Goal: Task Accomplishment & Management: Use online tool/utility

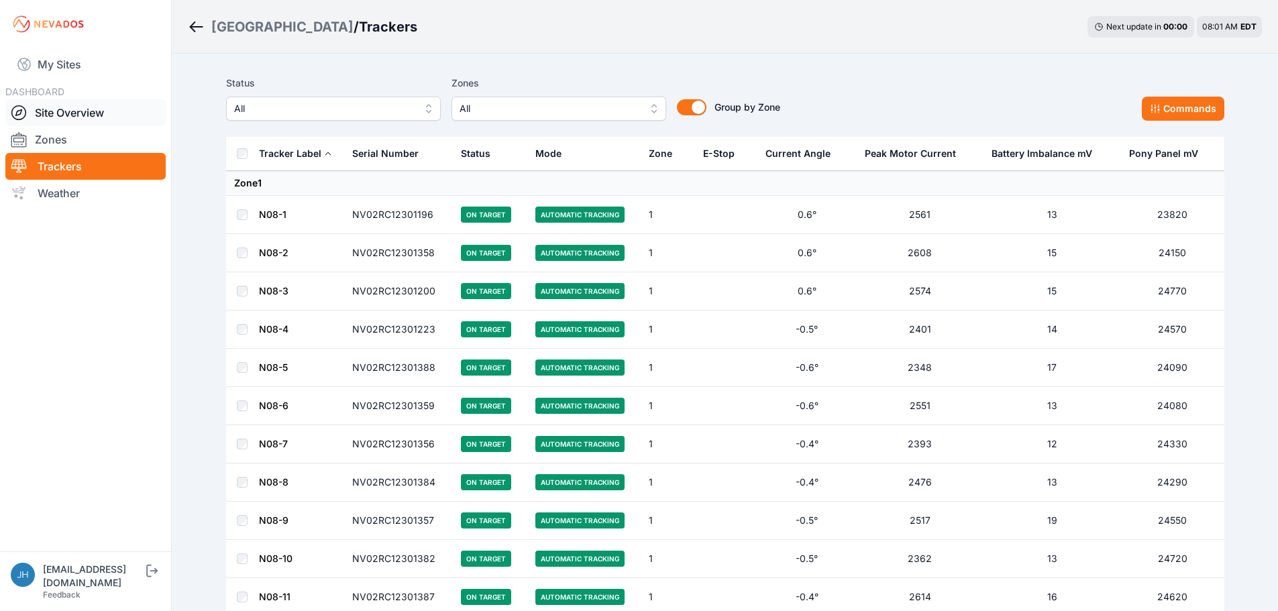
drag, startPoint x: 0, startPoint y: 0, endPoint x: 99, endPoint y: 111, distance: 148.2
click at [99, 111] on link "Site Overview" at bounding box center [85, 112] width 160 height 27
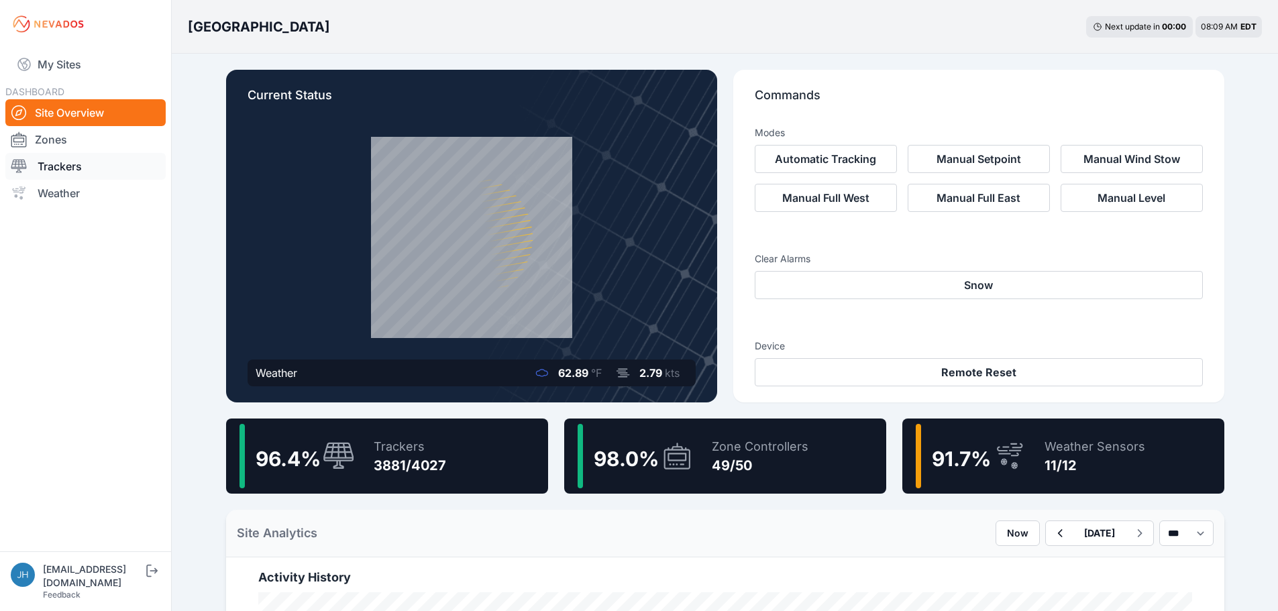
click at [55, 164] on link "Trackers" at bounding box center [85, 166] width 160 height 27
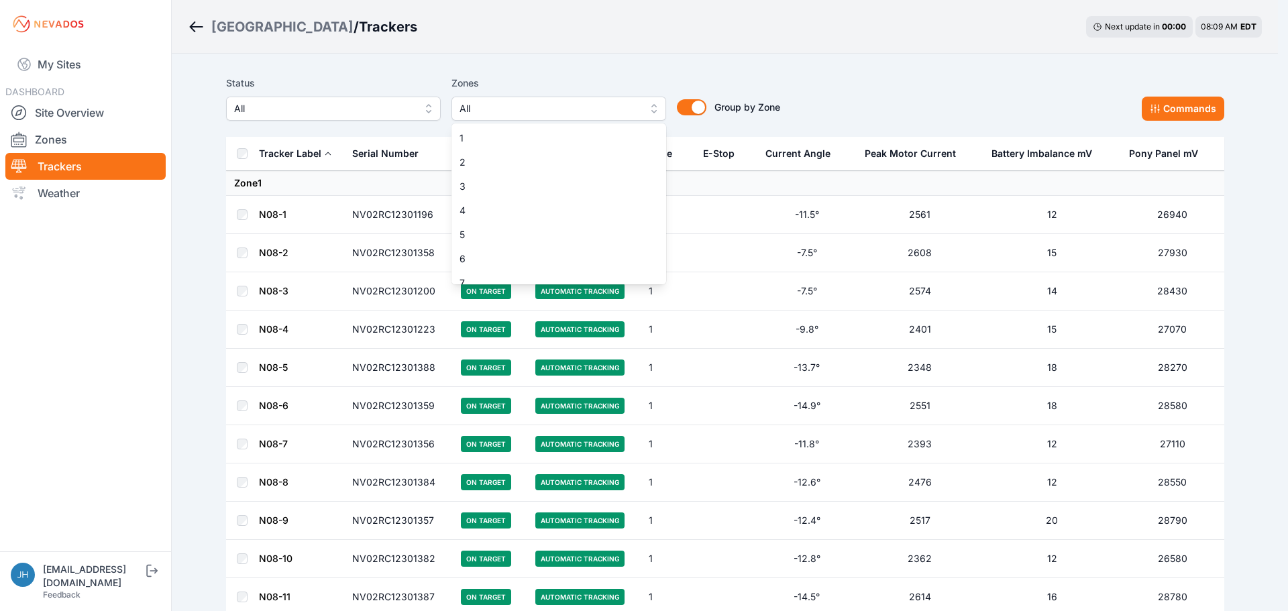
click at [653, 108] on button "All" at bounding box center [558, 109] width 215 height 24
click at [608, 168] on span "2" at bounding box center [550, 162] width 182 height 13
click at [888, 72] on div "Status All Zones 2 1 2 3 4 5 6 7 8 9 10 11 12 13 14 15 16 17 18 19 20 21 22 23 …" at bounding box center [725, 103] width 998 height 67
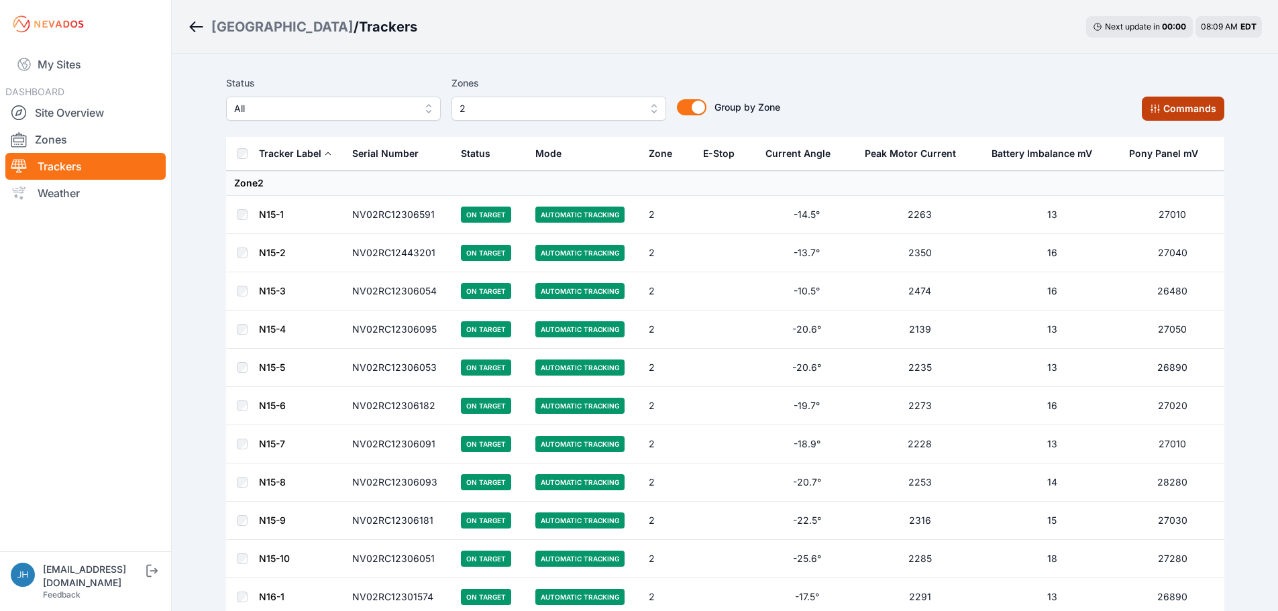
click at [1176, 103] on button "Commands" at bounding box center [1183, 109] width 82 height 24
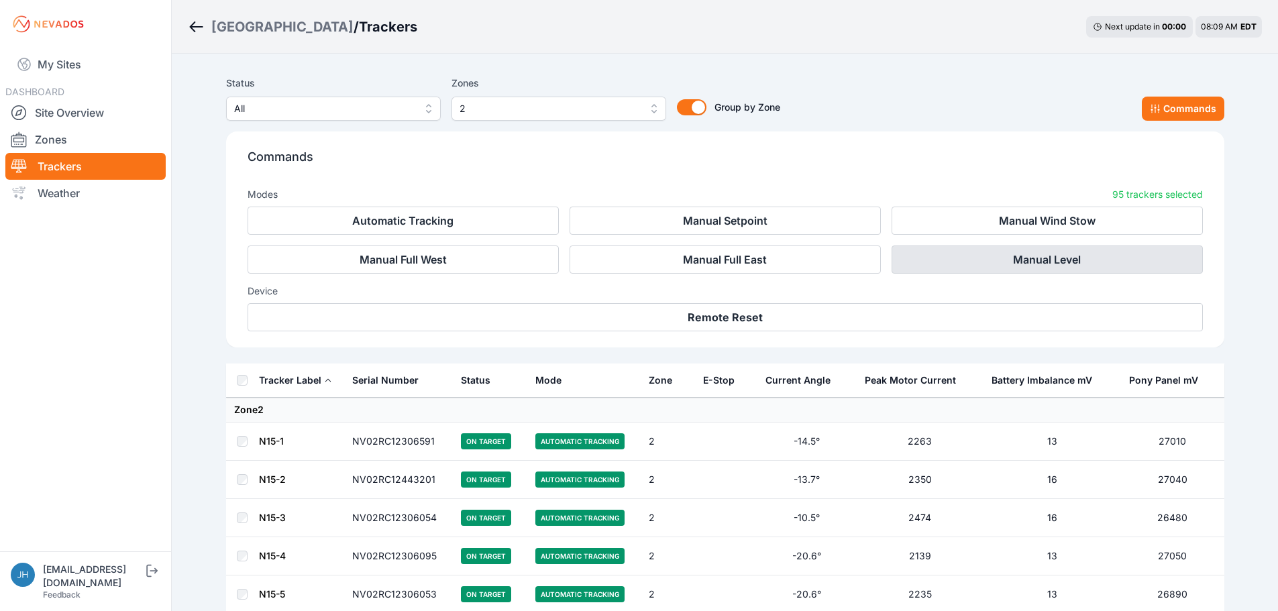
click at [1062, 259] on button "Manual Level" at bounding box center [1046, 259] width 311 height 28
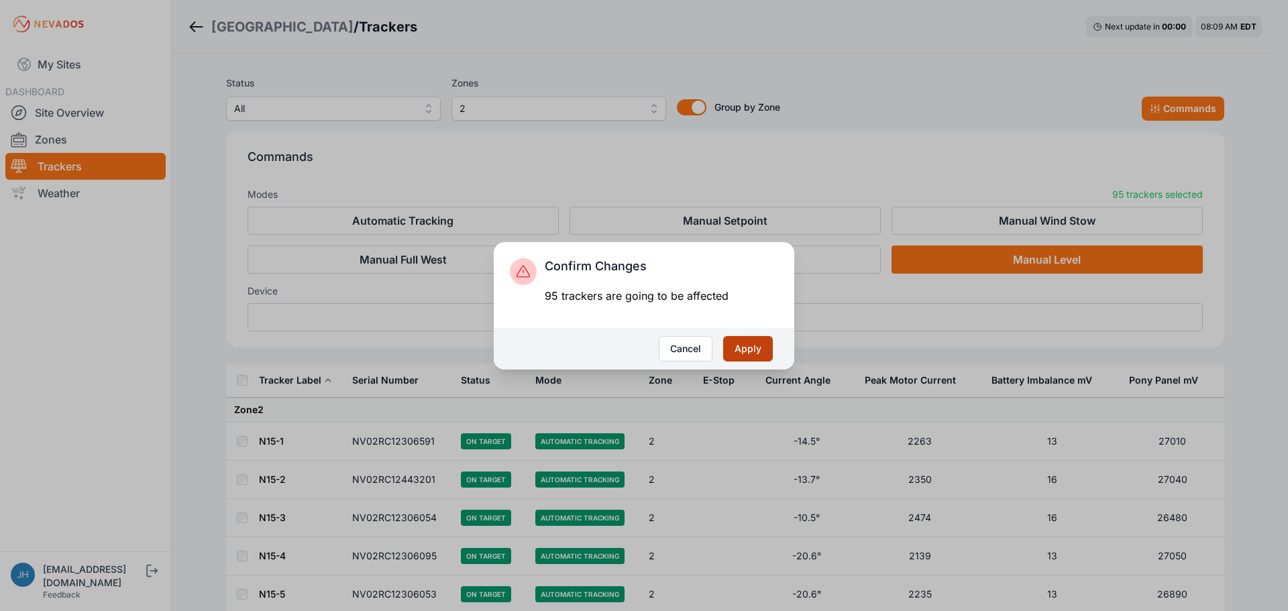
click at [745, 345] on button "Apply" at bounding box center [748, 348] width 50 height 25
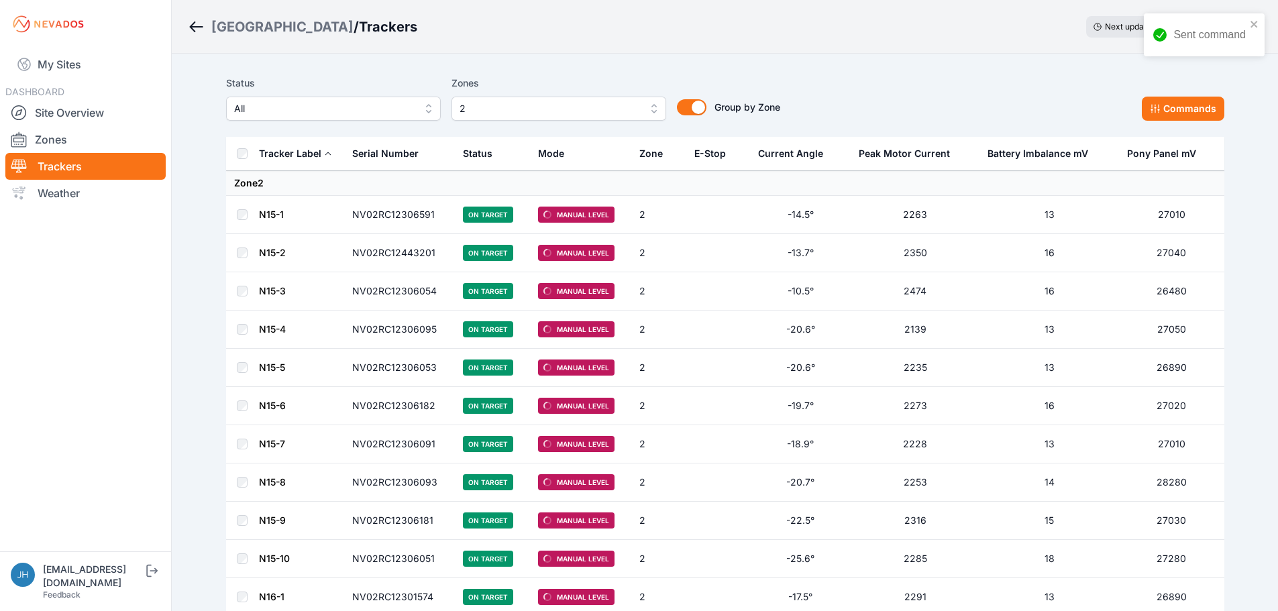
drag, startPoint x: 67, startPoint y: 111, endPoint x: 204, endPoint y: 111, distance: 136.8
click at [67, 111] on link "Site Overview" at bounding box center [85, 112] width 160 height 27
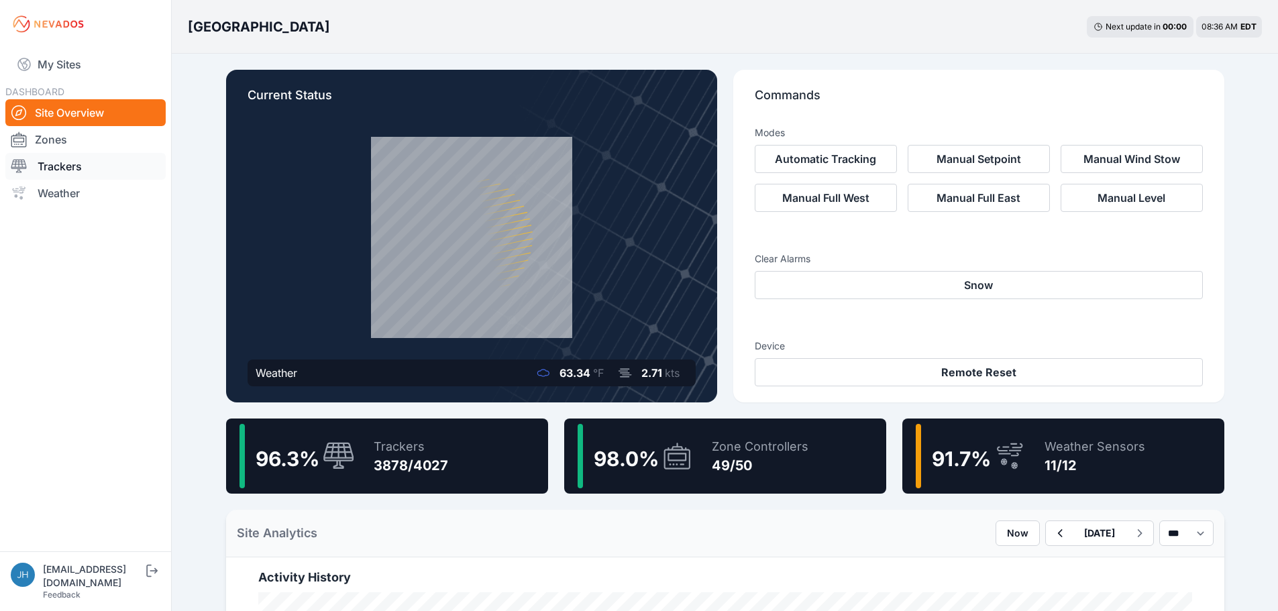
click at [84, 162] on link "Trackers" at bounding box center [85, 166] width 160 height 27
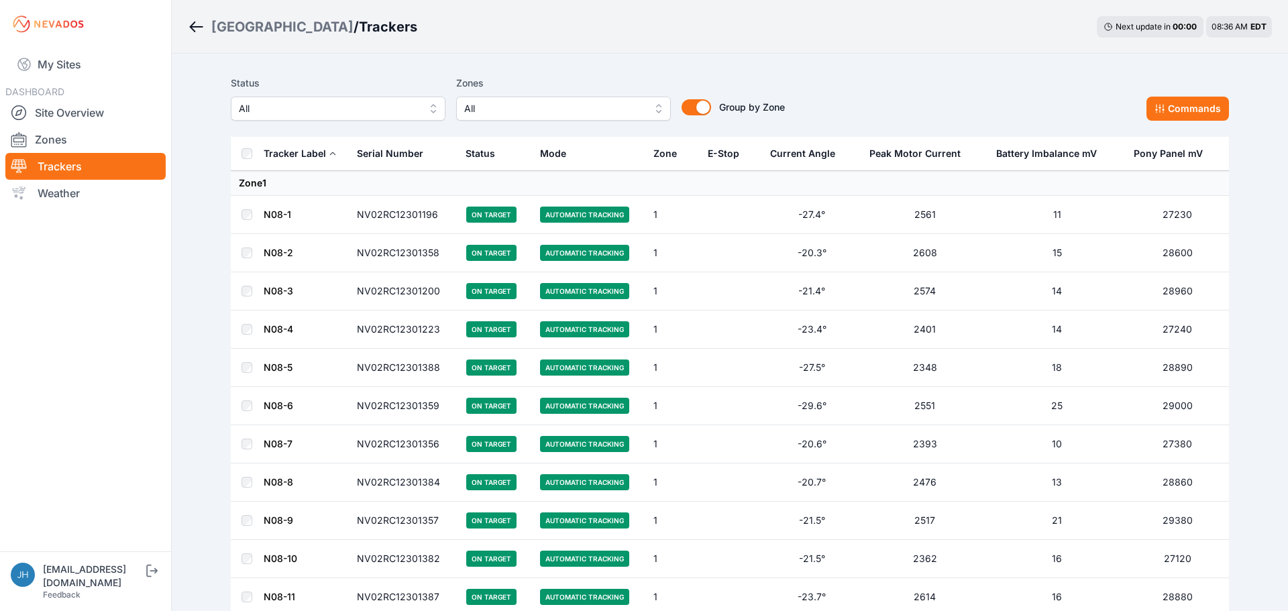
click at [657, 108] on button "All" at bounding box center [563, 109] width 215 height 24
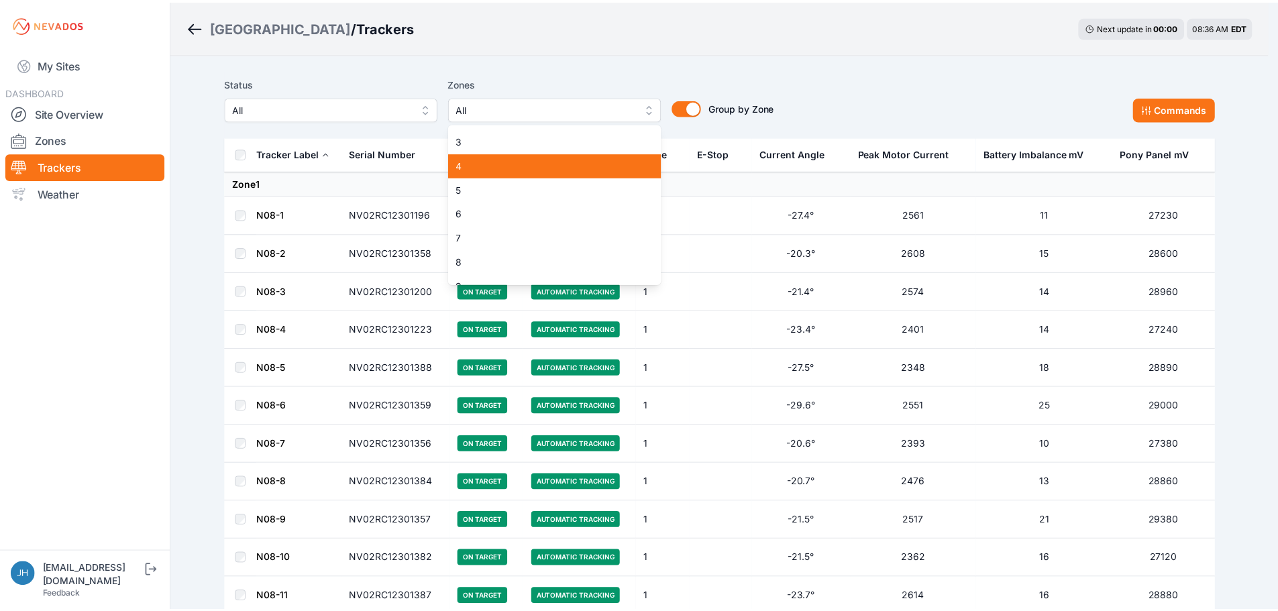
scroll to position [67, 0]
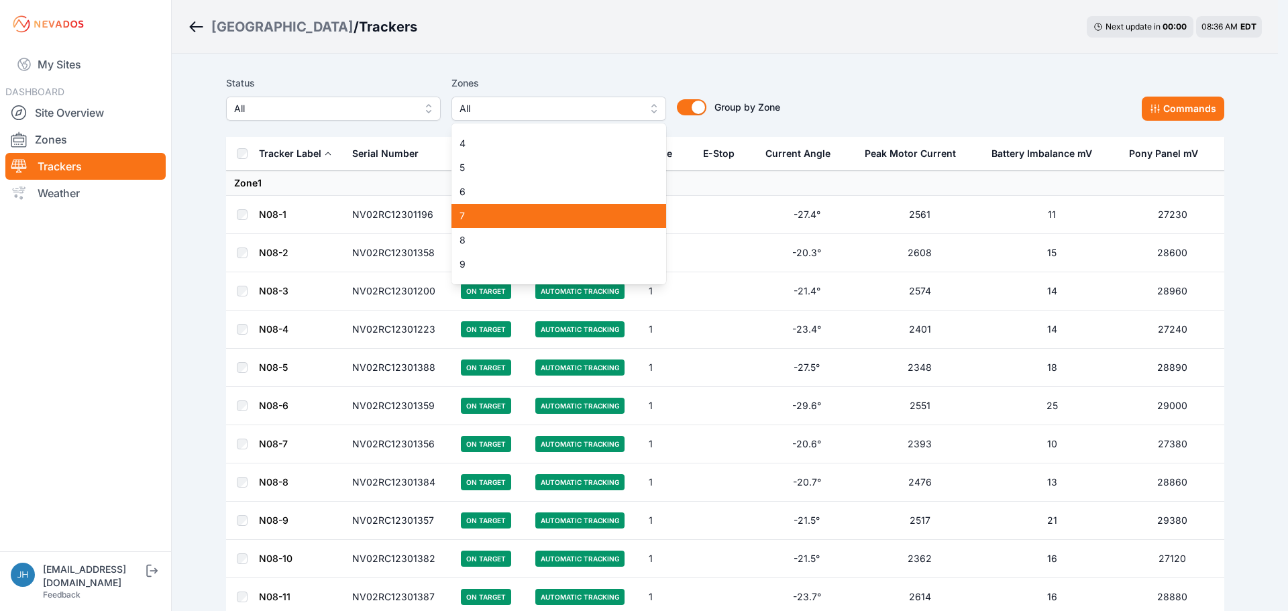
click at [581, 217] on span "7" at bounding box center [550, 215] width 182 height 13
click at [832, 74] on div "Status All Zones All 1 2 3 4 5 6 7 8 9 10 11 12 13 14 15 16 17 18 19 20 21 22 2…" at bounding box center [725, 103] width 998 height 67
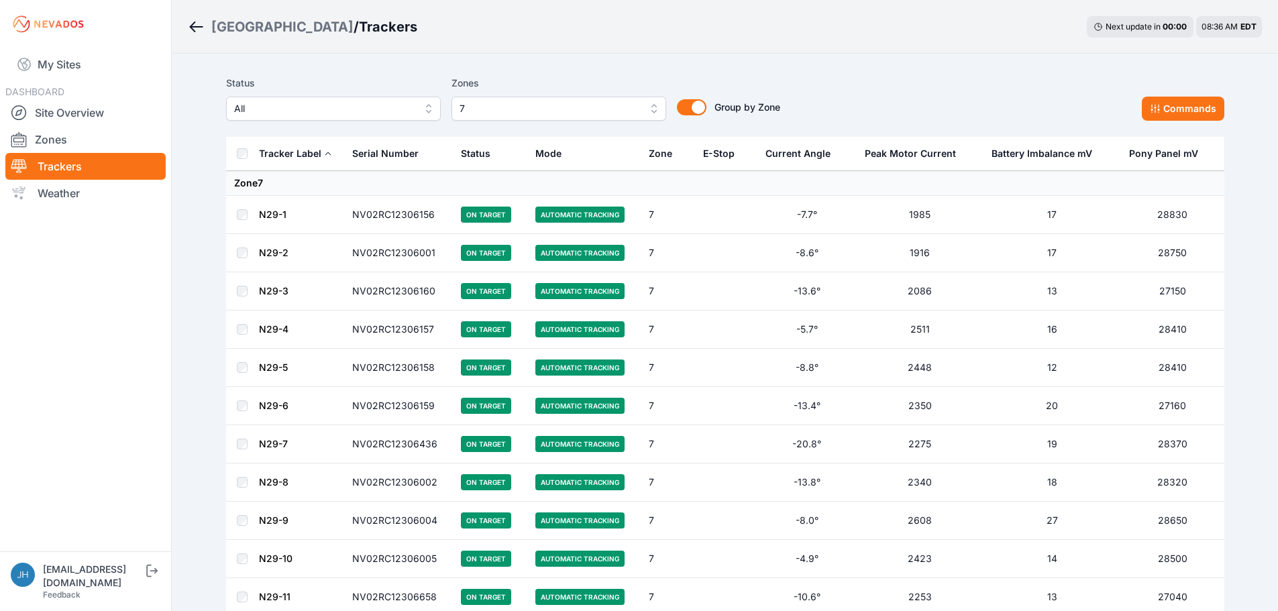
click at [276, 213] on link "N29-1" at bounding box center [272, 214] width 27 height 11
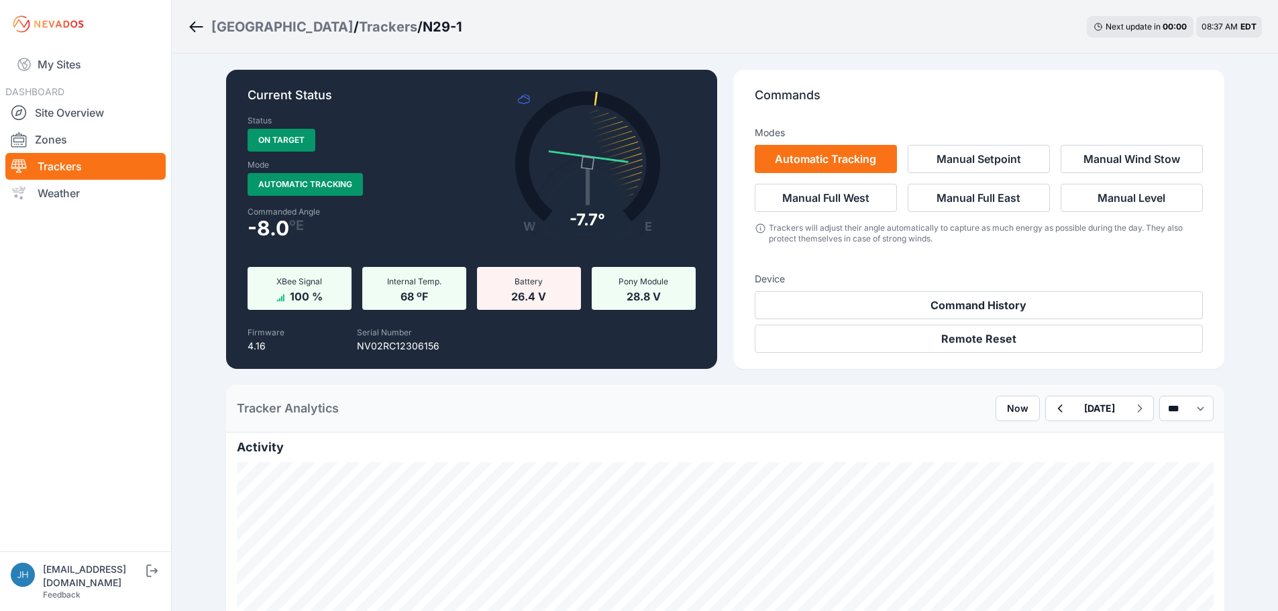
click at [197, 24] on icon "Breadcrumb" at bounding box center [196, 27] width 17 height 16
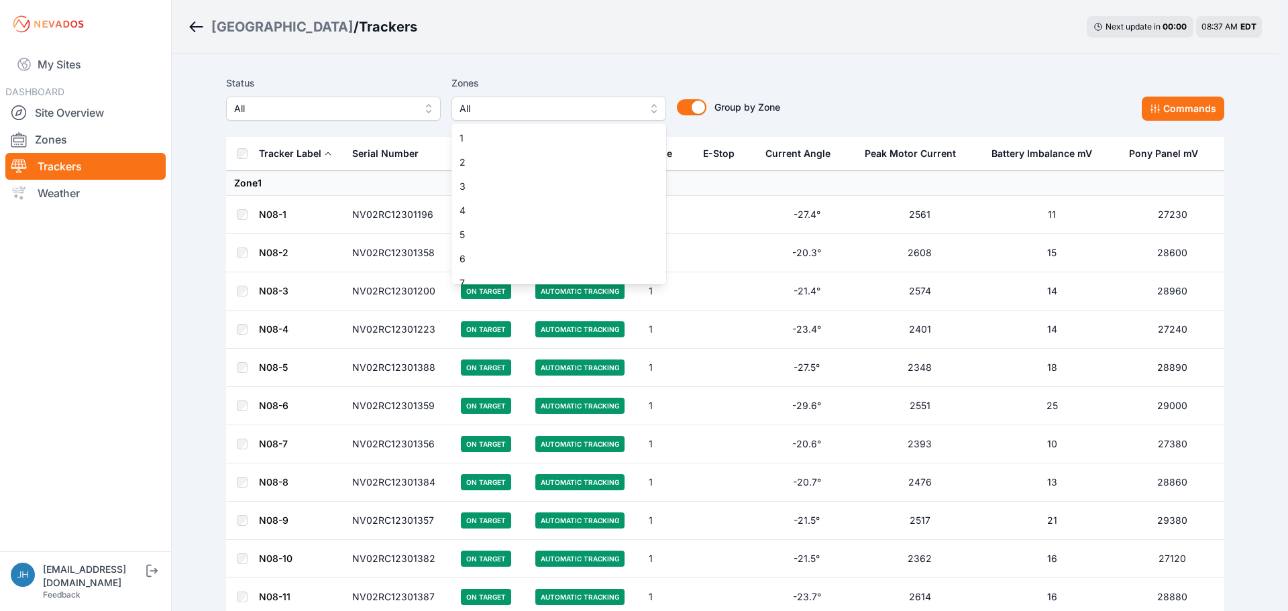
click at [651, 102] on button "All" at bounding box center [558, 109] width 215 height 24
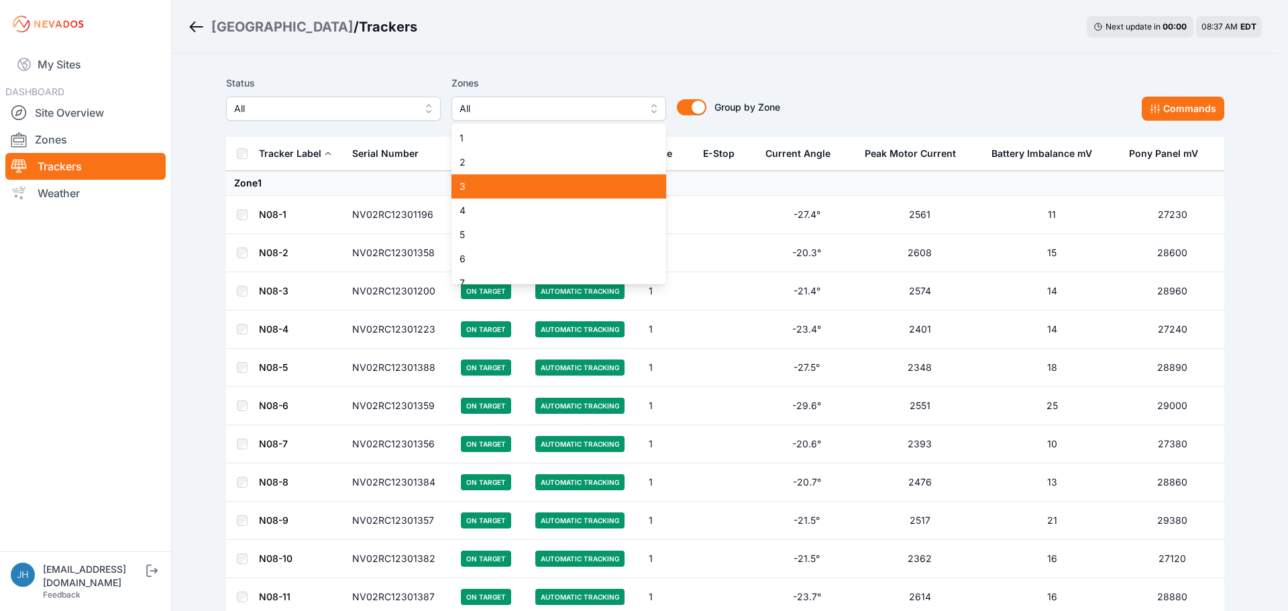
scroll to position [67, 0]
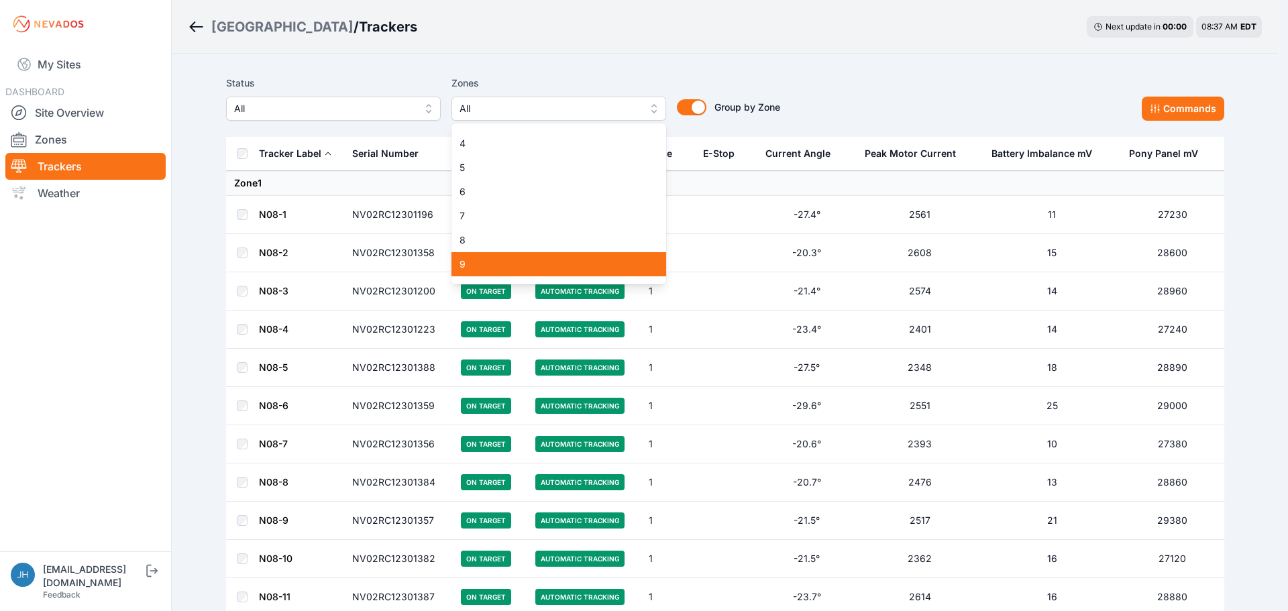
click at [567, 254] on div "9" at bounding box center [558, 264] width 215 height 24
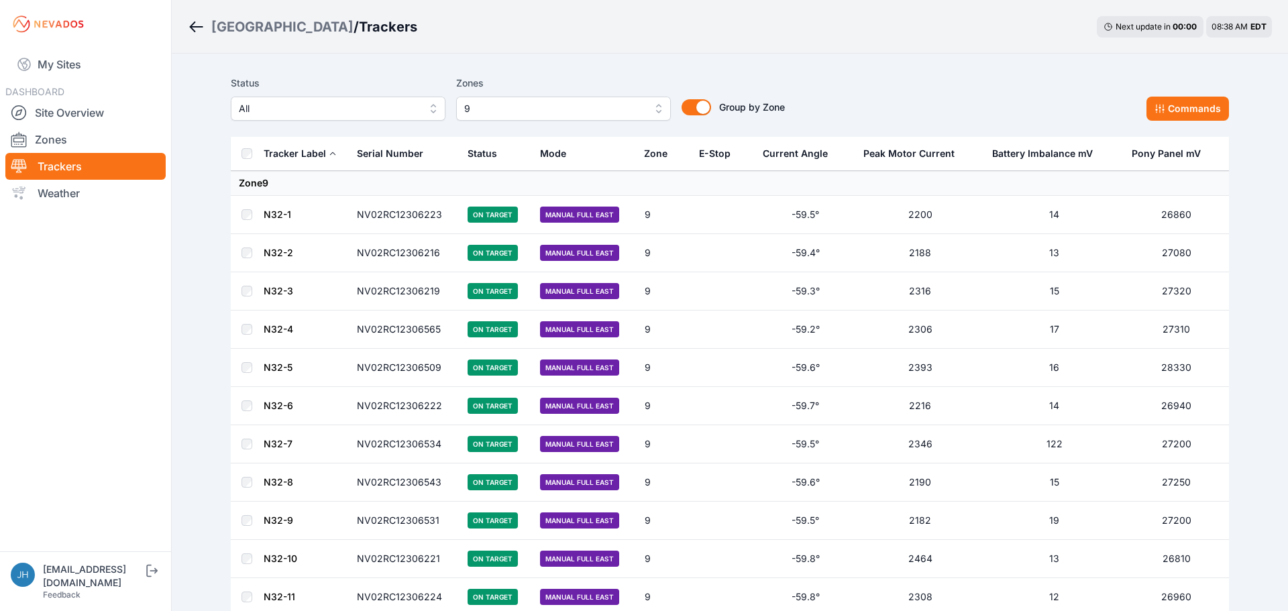
click at [652, 108] on button "9" at bounding box center [563, 109] width 215 height 24
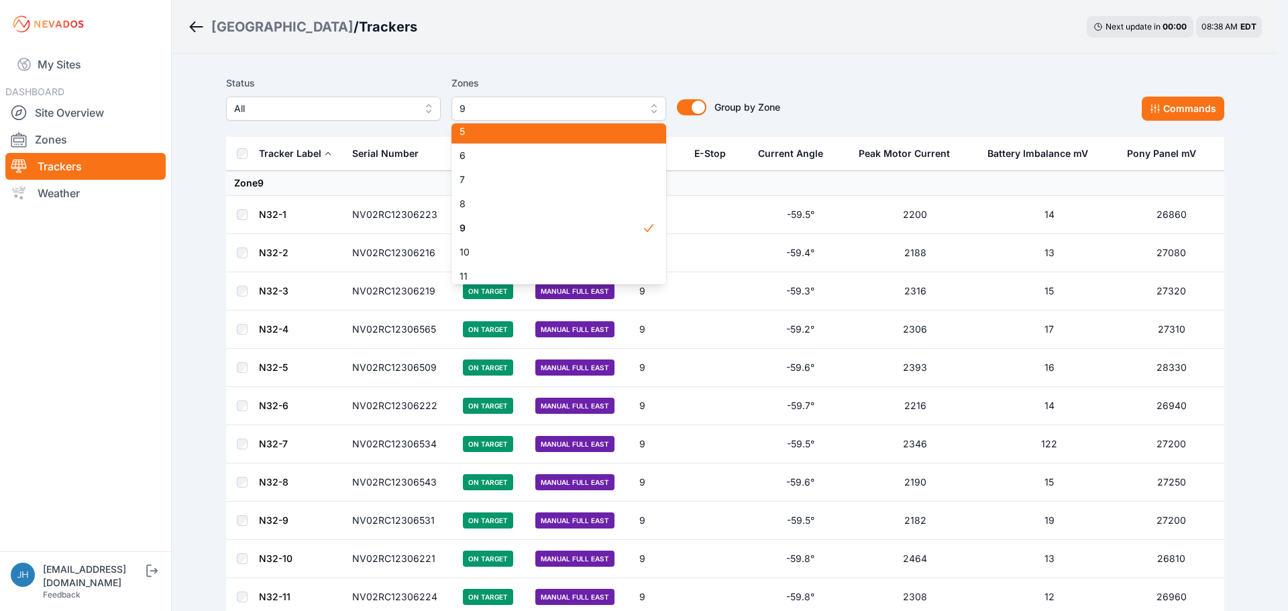
scroll to position [126, 0]
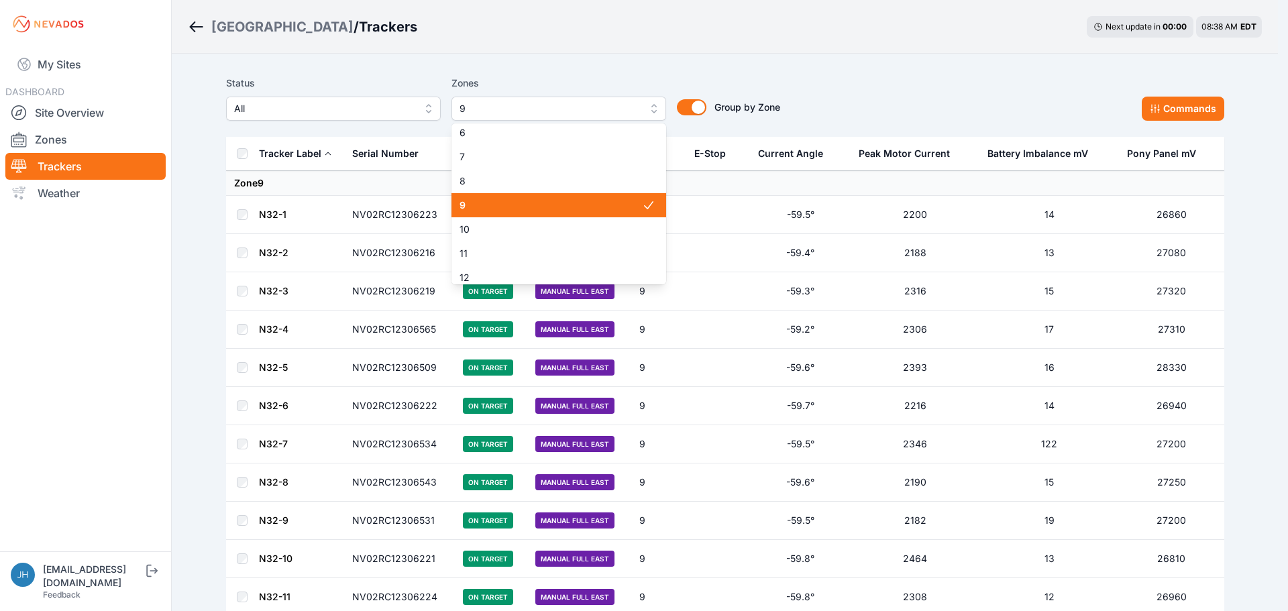
click at [607, 197] on div "9" at bounding box center [558, 205] width 215 height 24
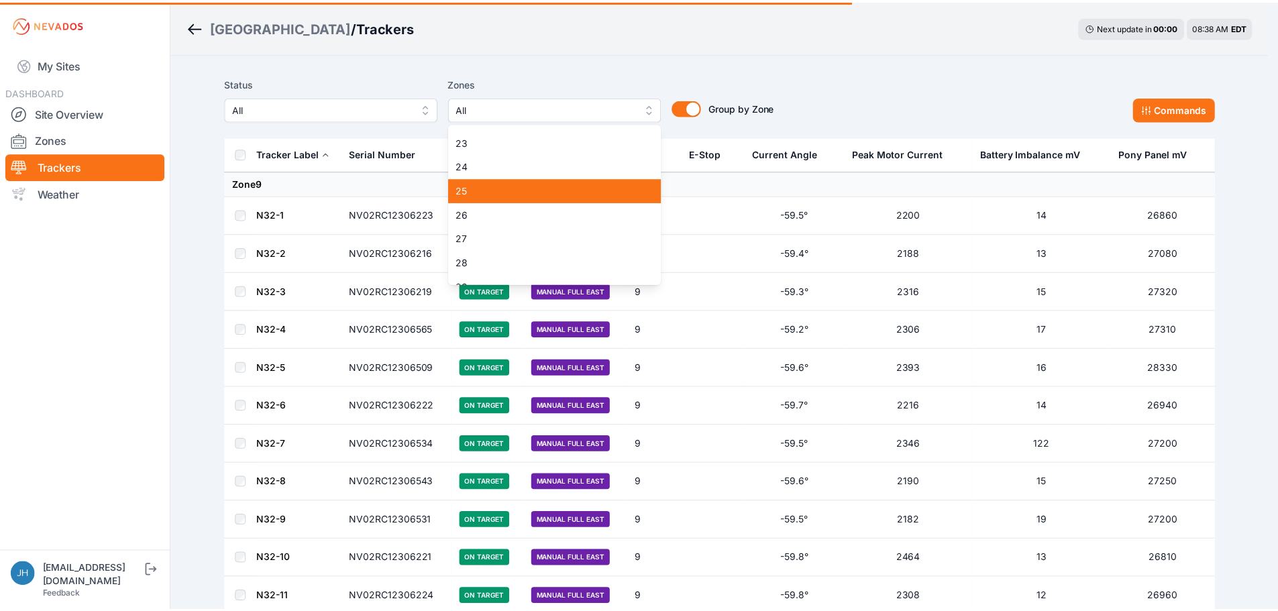
scroll to position [529, 0]
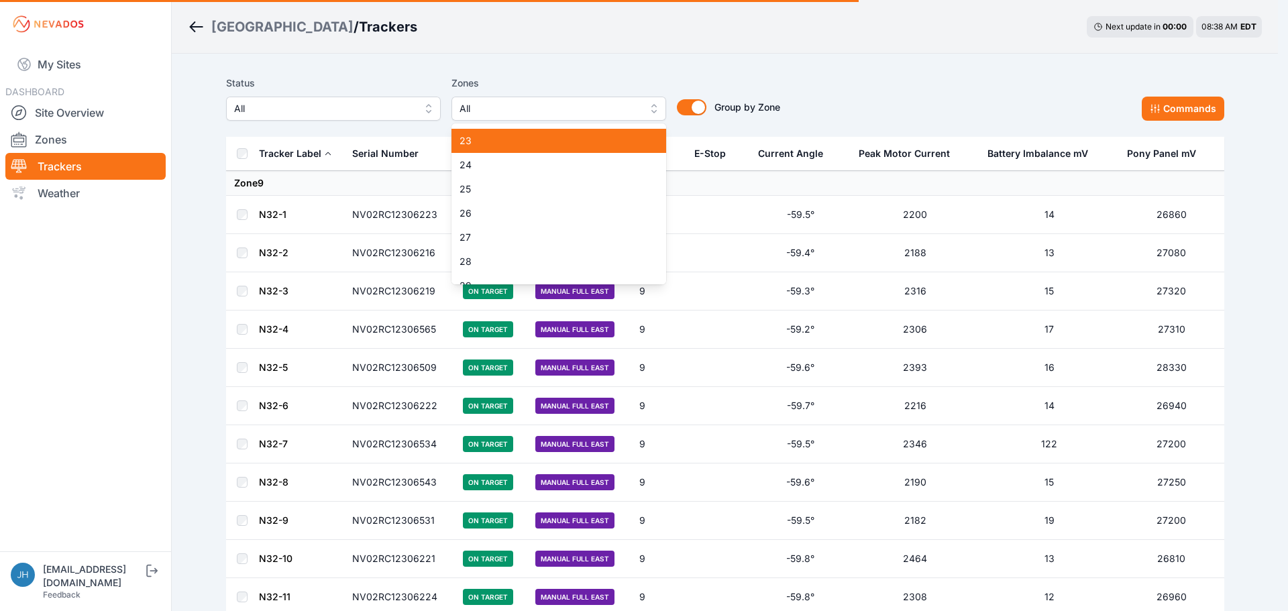
click at [583, 137] on span "23" at bounding box center [550, 140] width 182 height 13
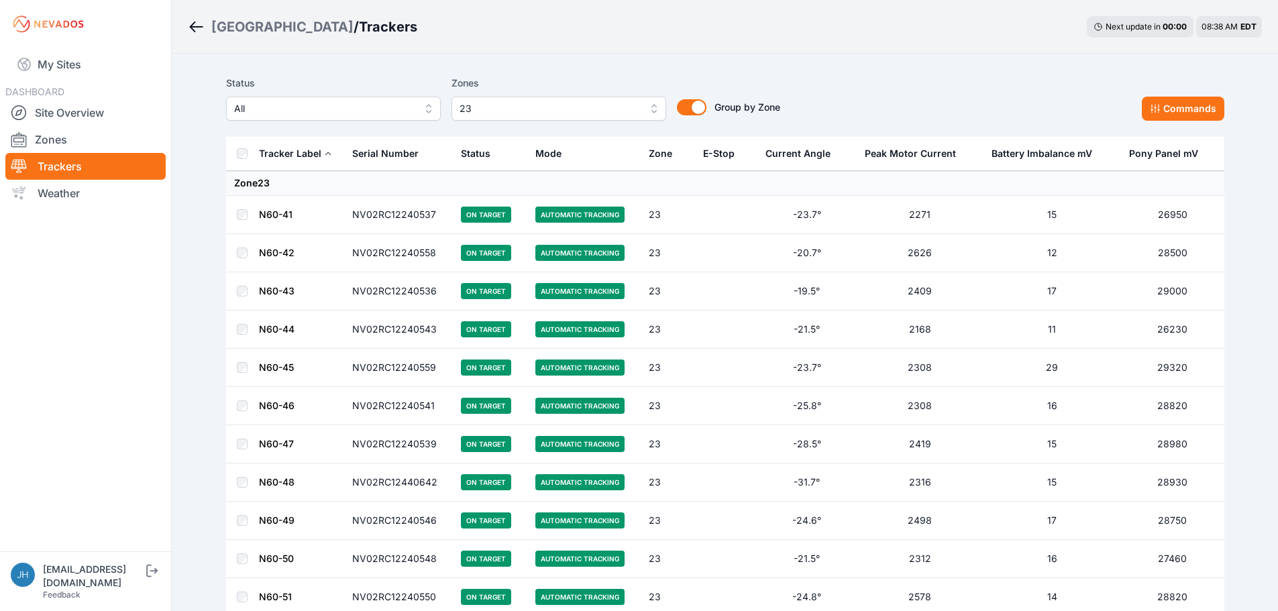
click at [284, 214] on link "N60-41" at bounding box center [276, 214] width 34 height 11
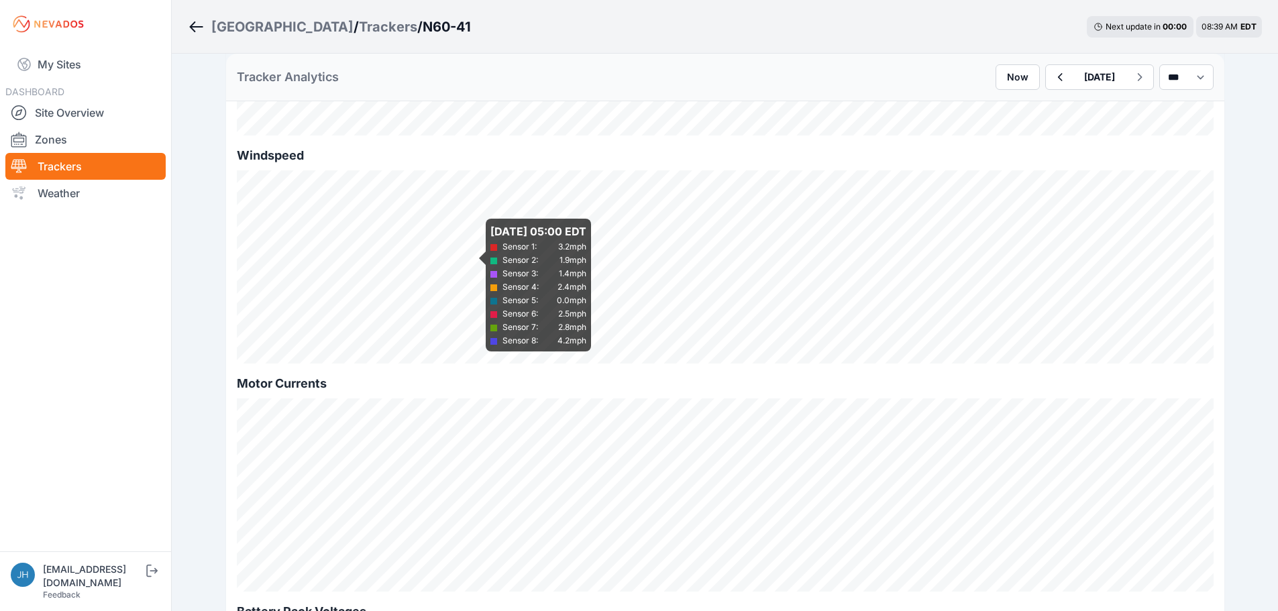
scroll to position [619, 0]
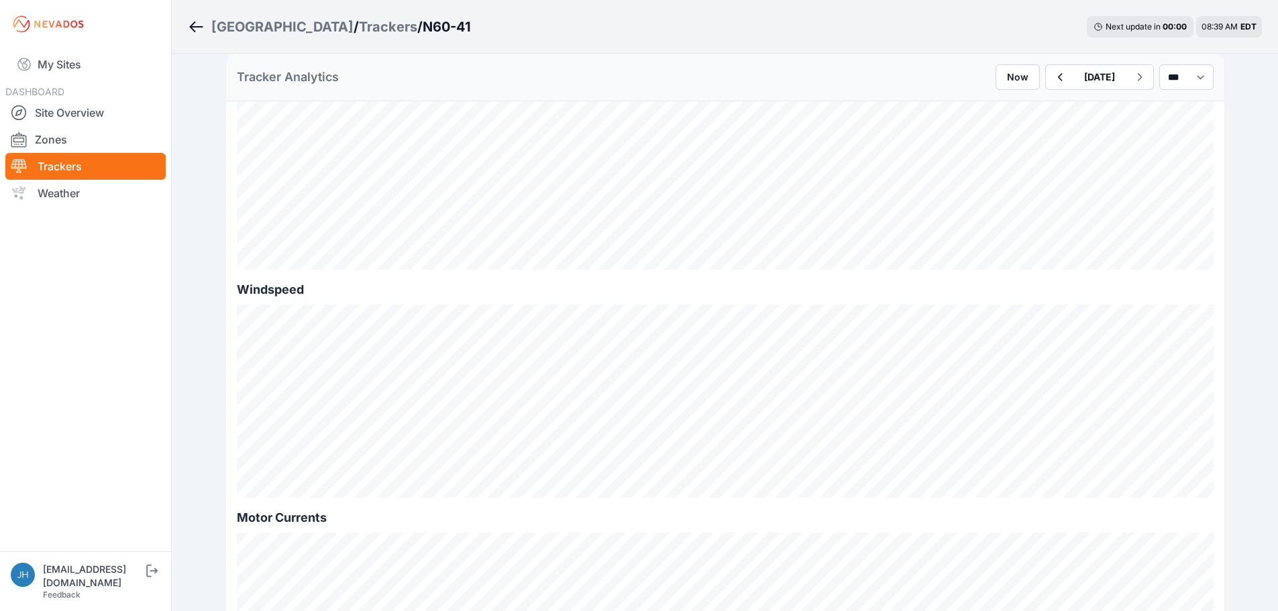
click at [195, 23] on icon "Breadcrumb" at bounding box center [196, 27] width 17 height 16
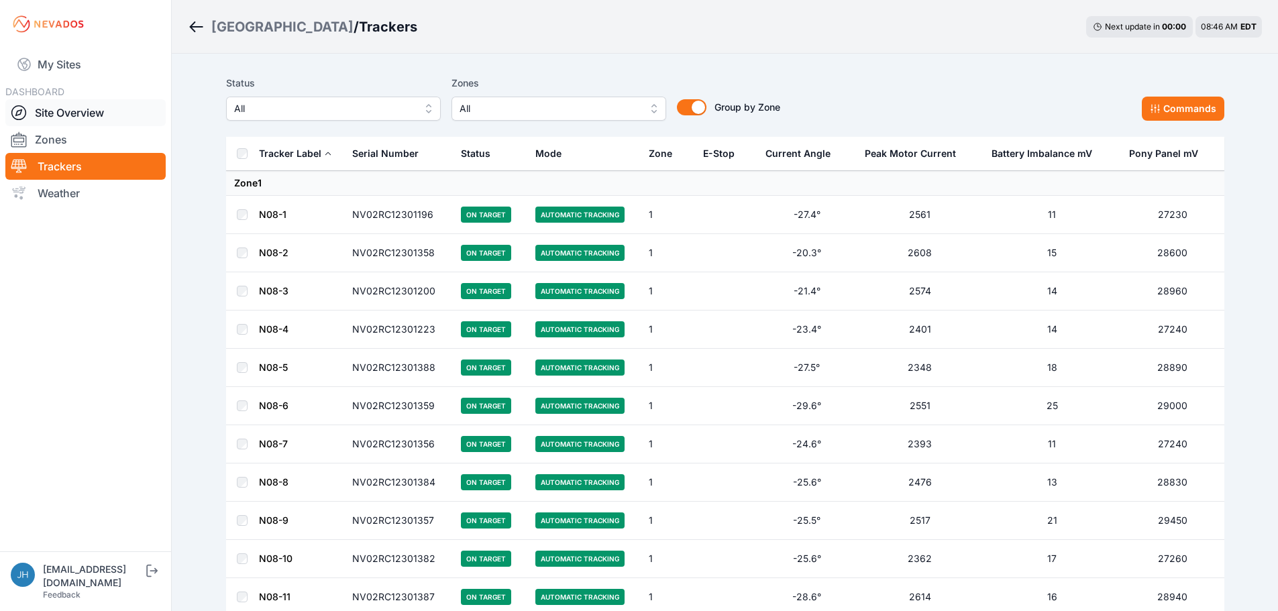
click at [56, 110] on link "Site Overview" at bounding box center [85, 112] width 160 height 27
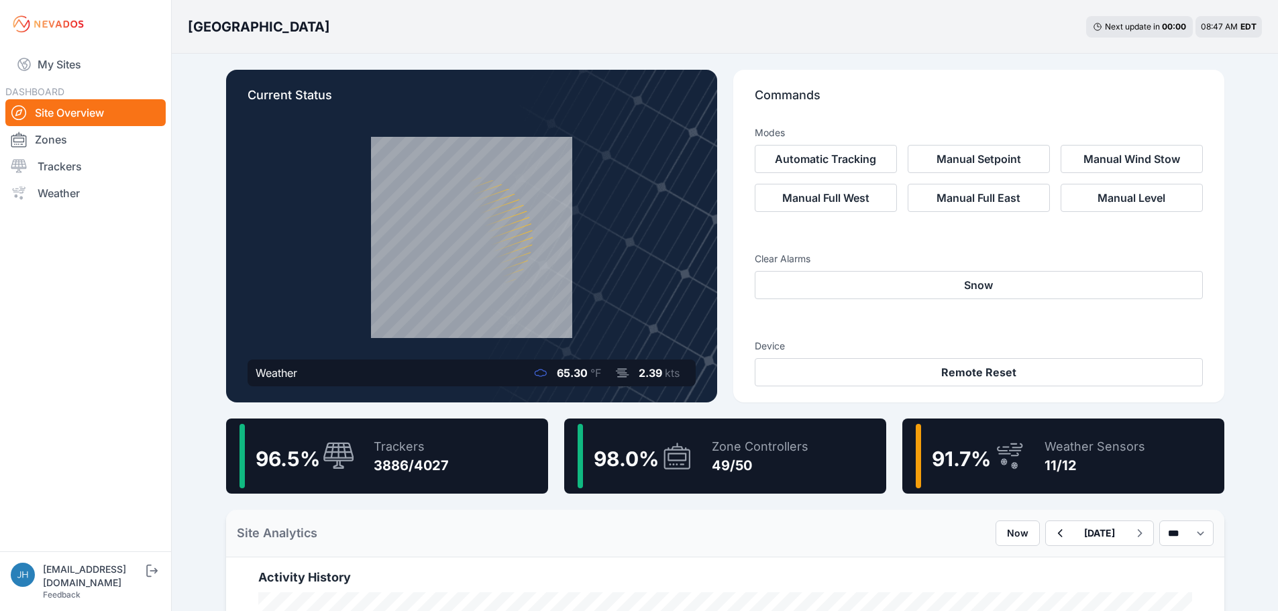
click at [1035, 457] on div "Weather Sensors 11/12" at bounding box center [1088, 456] width 114 height 64
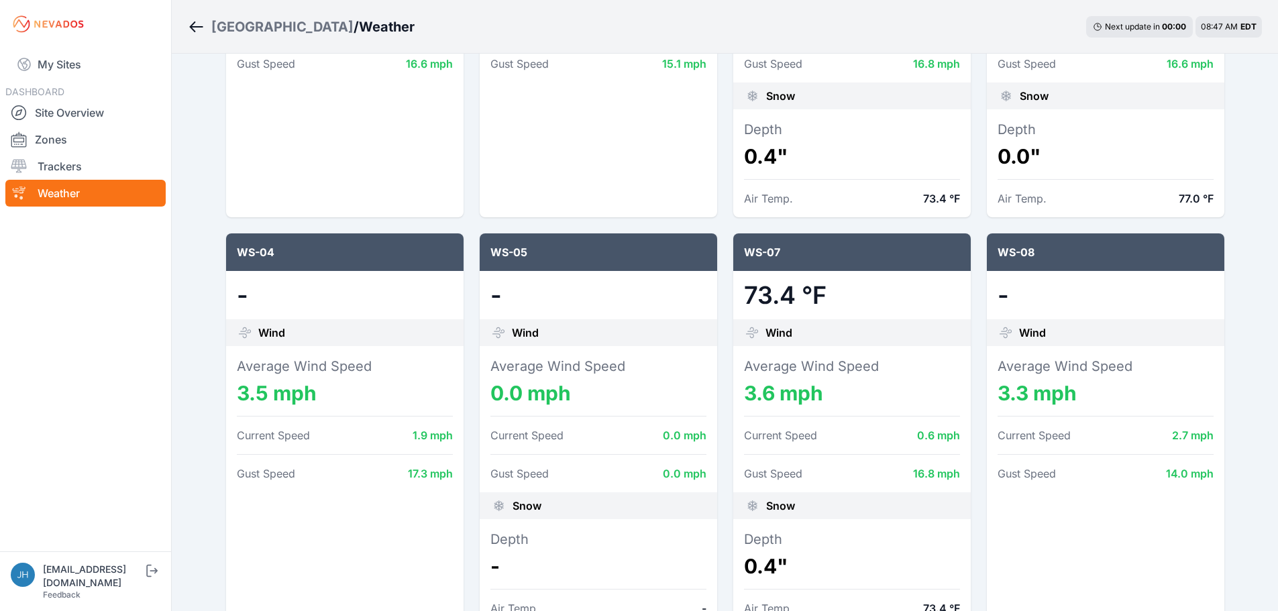
scroll to position [402, 0]
